Goal: Obtain resource: Download file/media

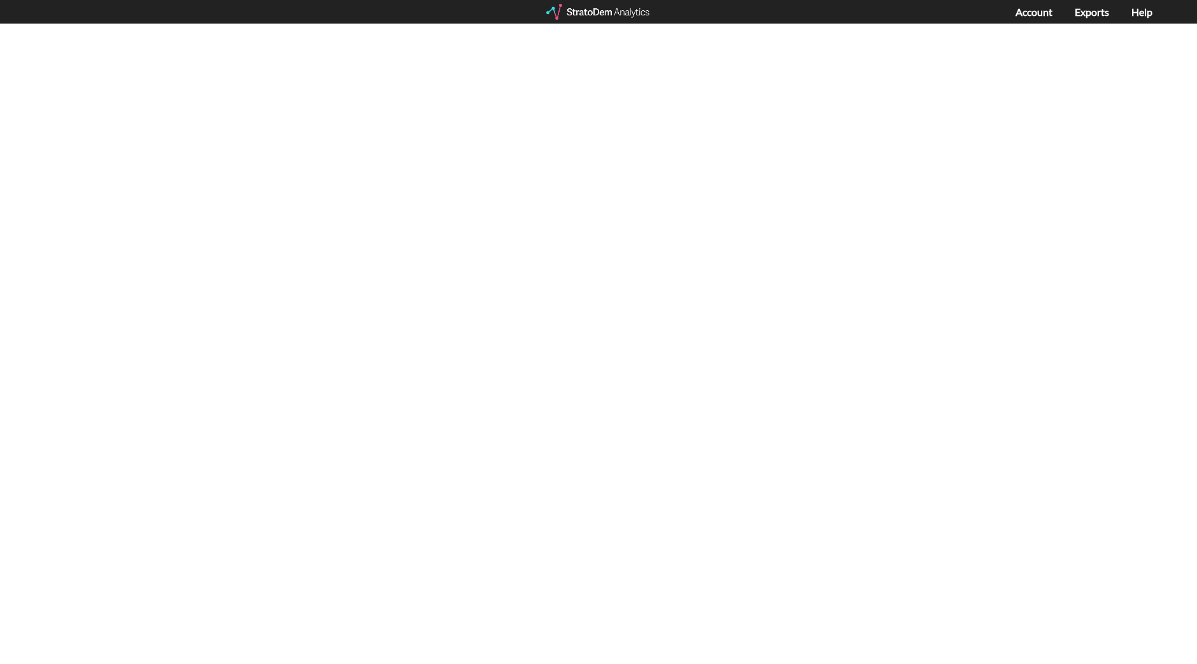
click at [599, 17] on div at bounding box center [598, 12] width 105 height 16
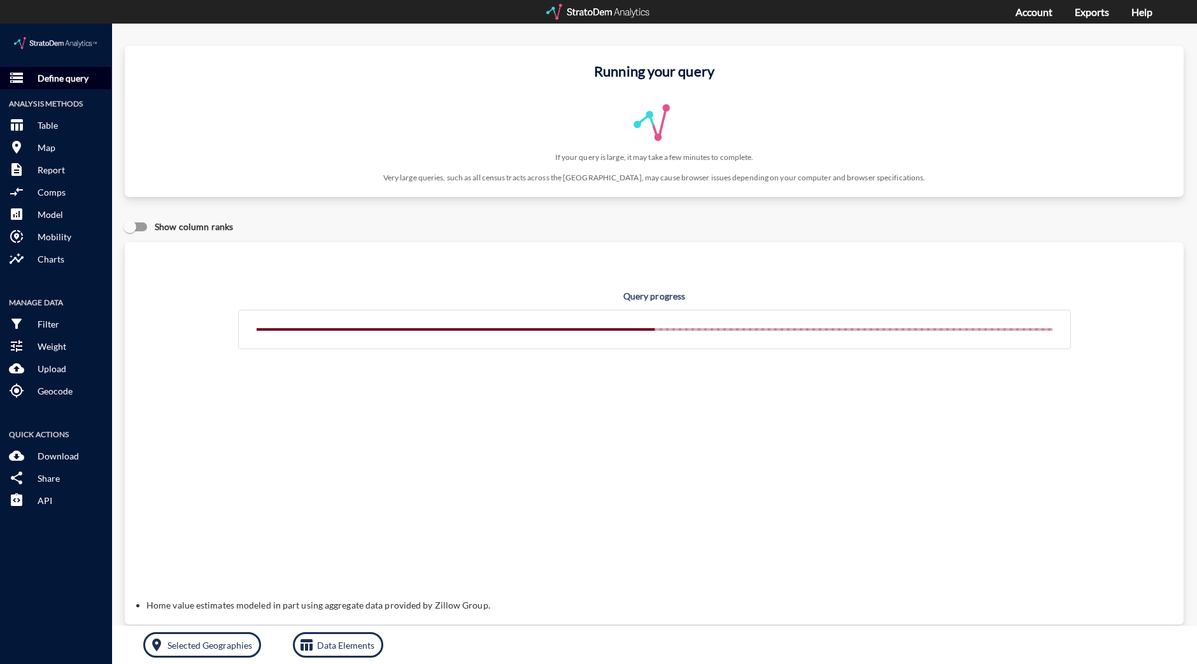
click p "Define query"
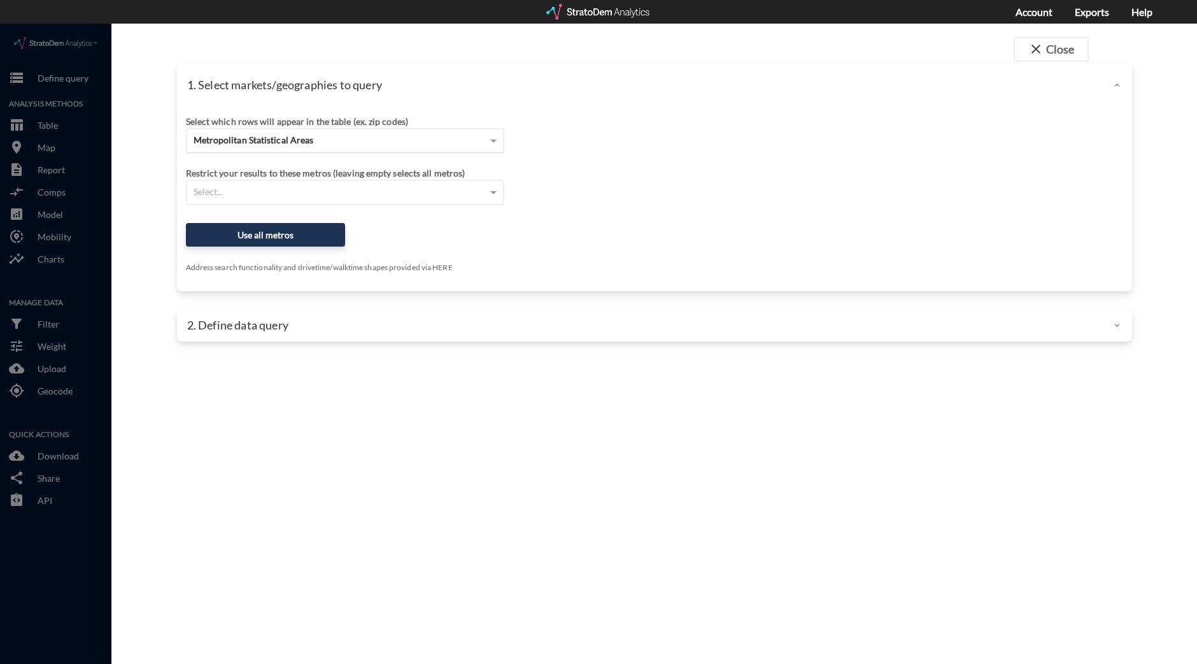
click div "Metropolitan Statistical Areas"
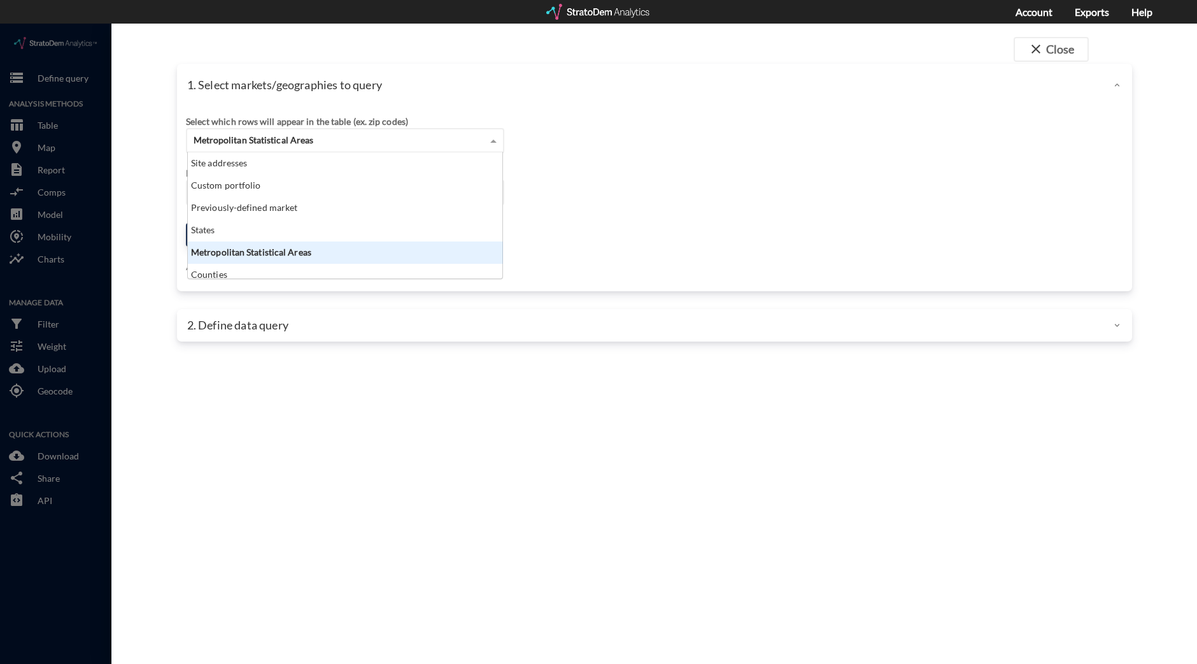
scroll to position [113, 308]
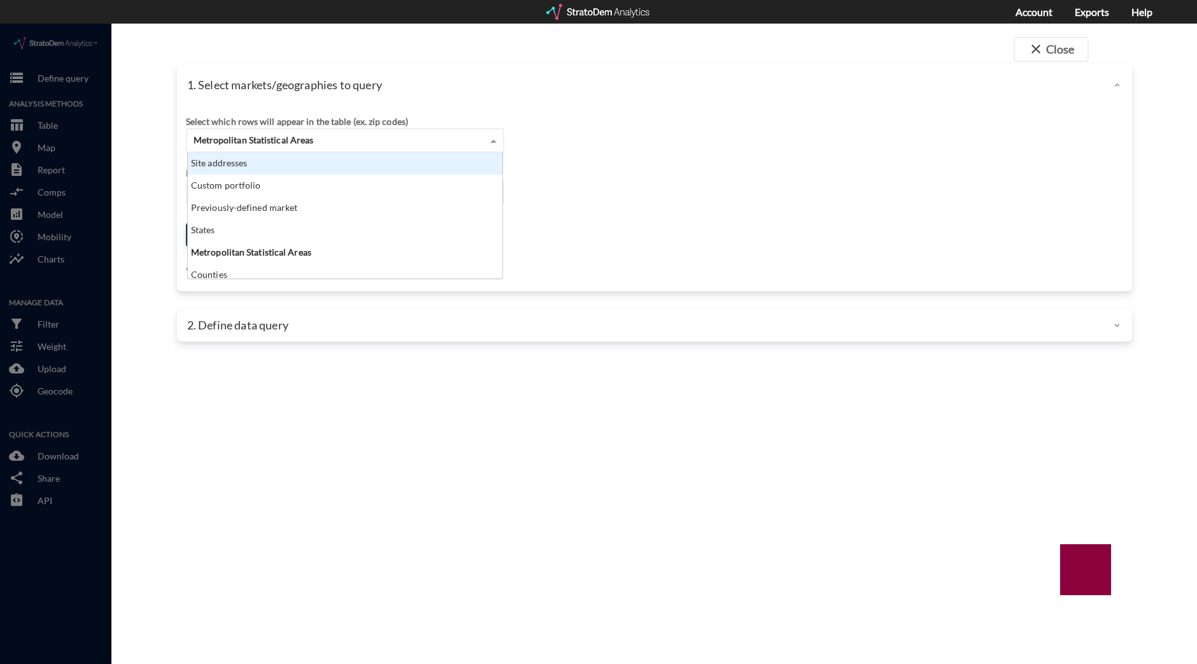
click div "Site addresses"
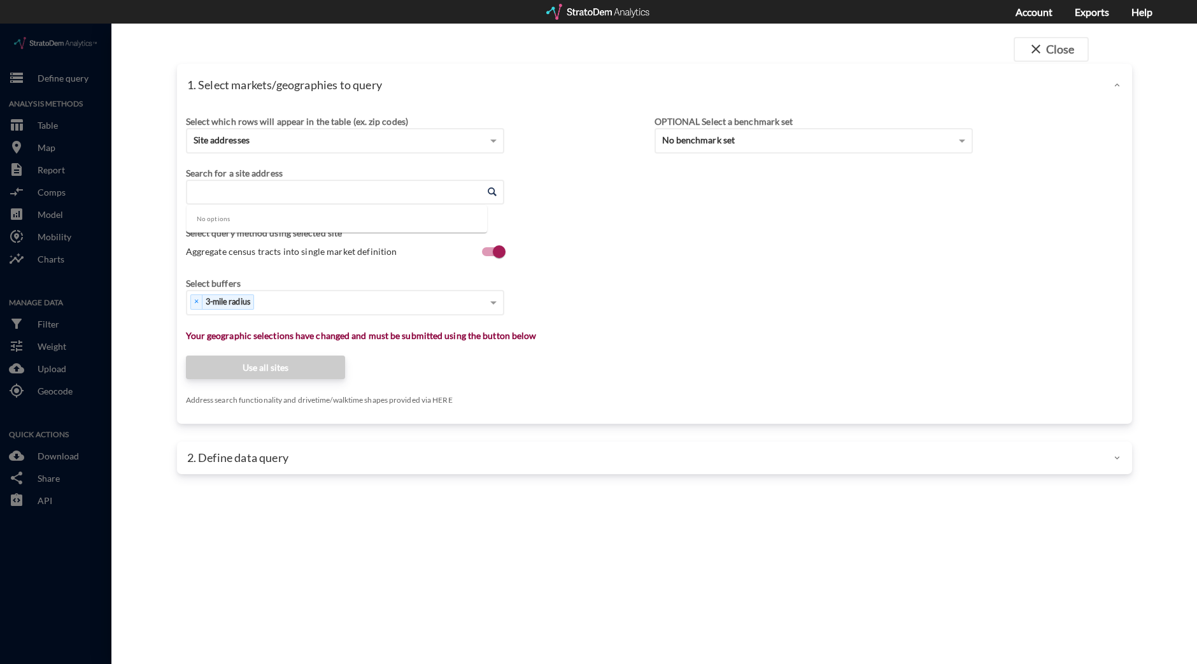
click input "Enter an address"
paste input "10640 N Riverside Dr Suite 100, Fort Worth, TX 76244"
click input "10640 N Riverside Dr Suite 100, Fort Worth, TX 76244"
click li "10640 N Riverside Dr, Fort Worth, Texas"
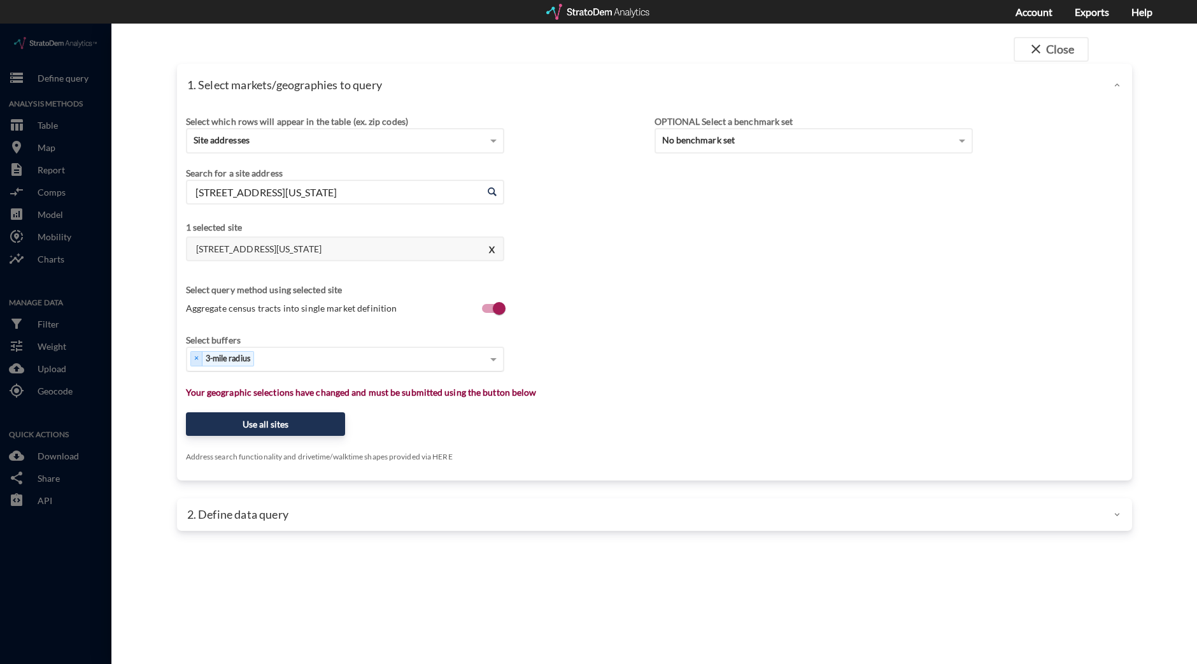
type input "10640 N Riverside Dr, Fort Worth, Texas"
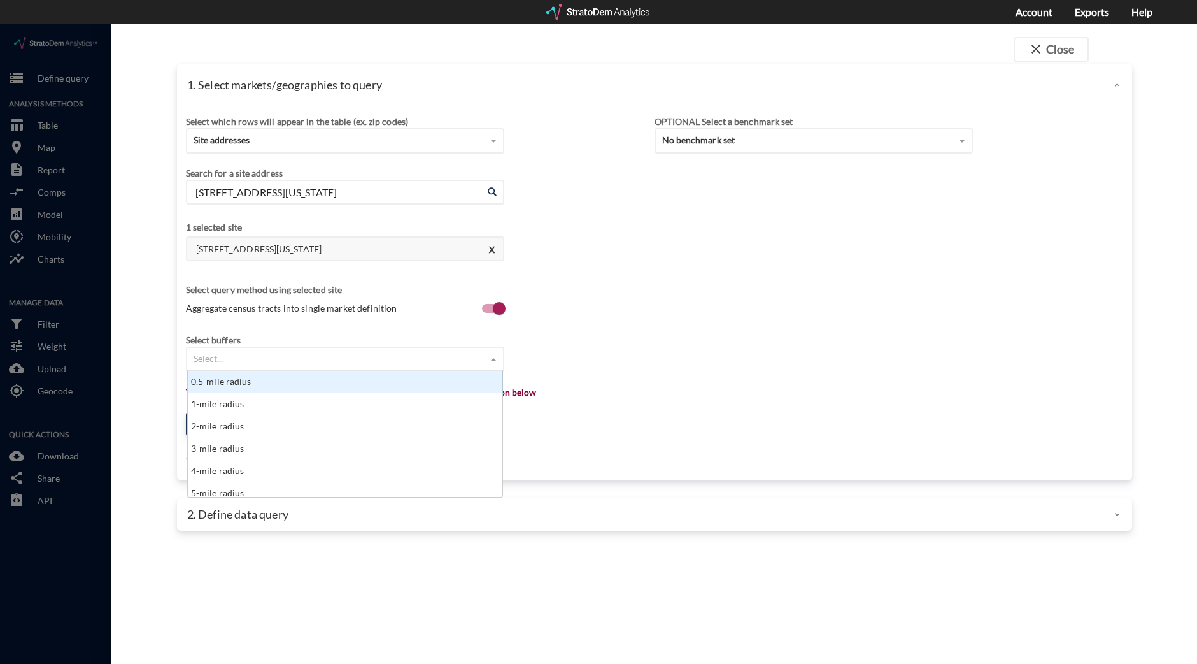
click div "Select..."
click div "1-mile radius"
click div "× 1-mile radius"
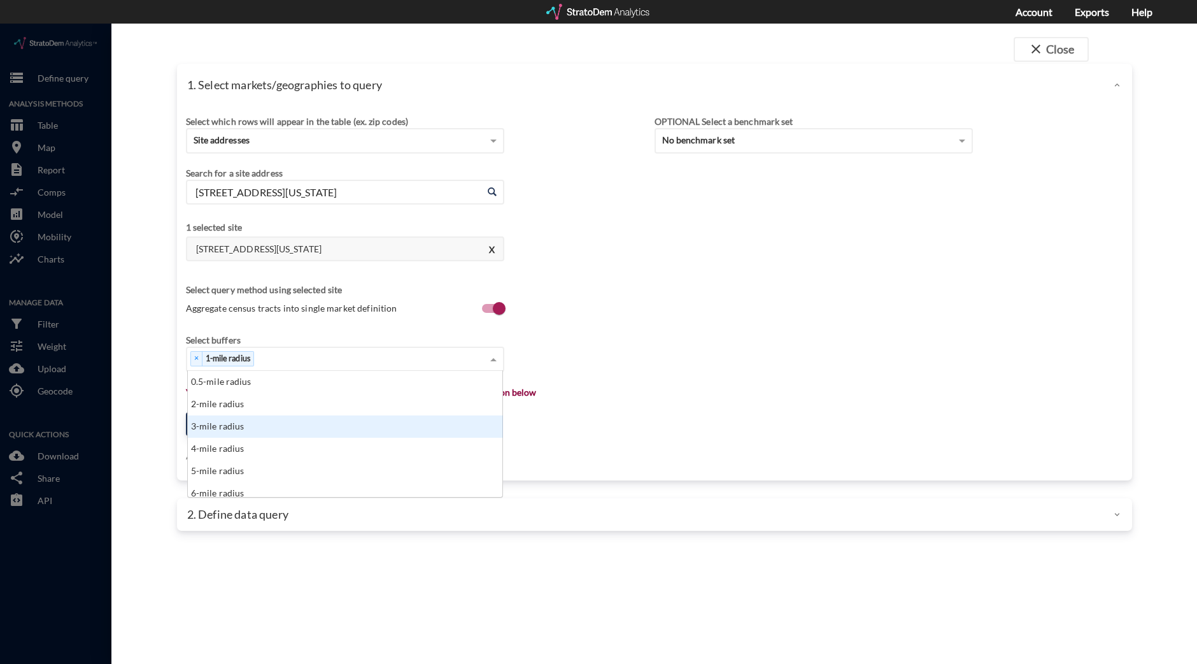
click div "3-mile radius"
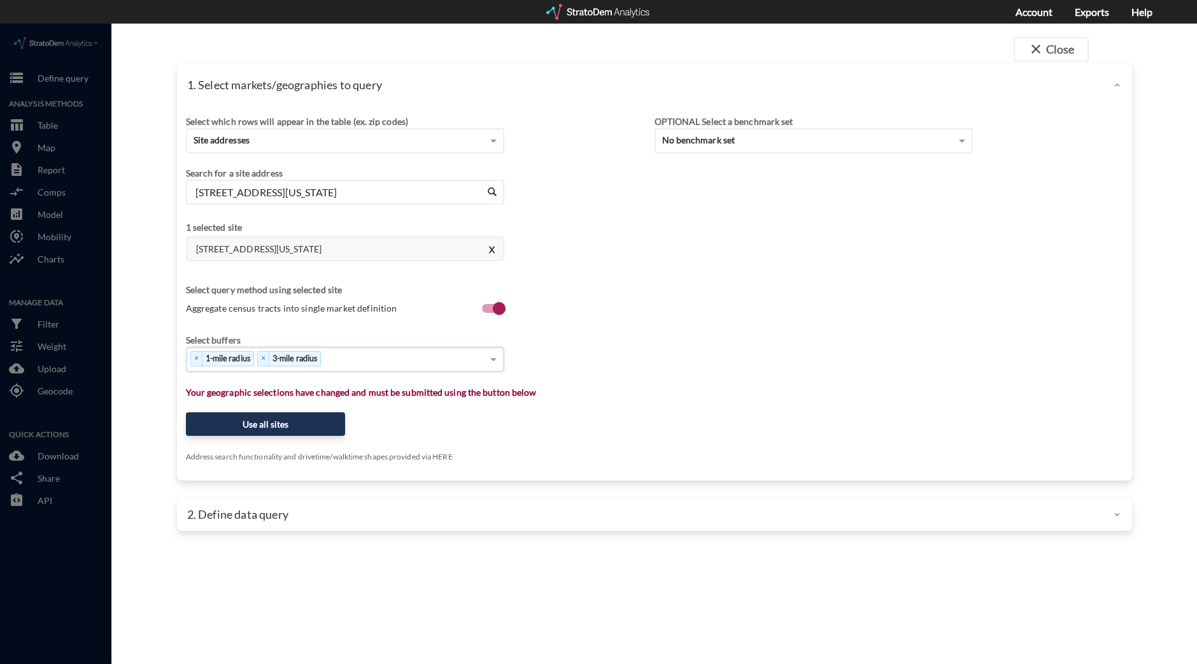
click div "× 1-mile radius × 3-mile radius"
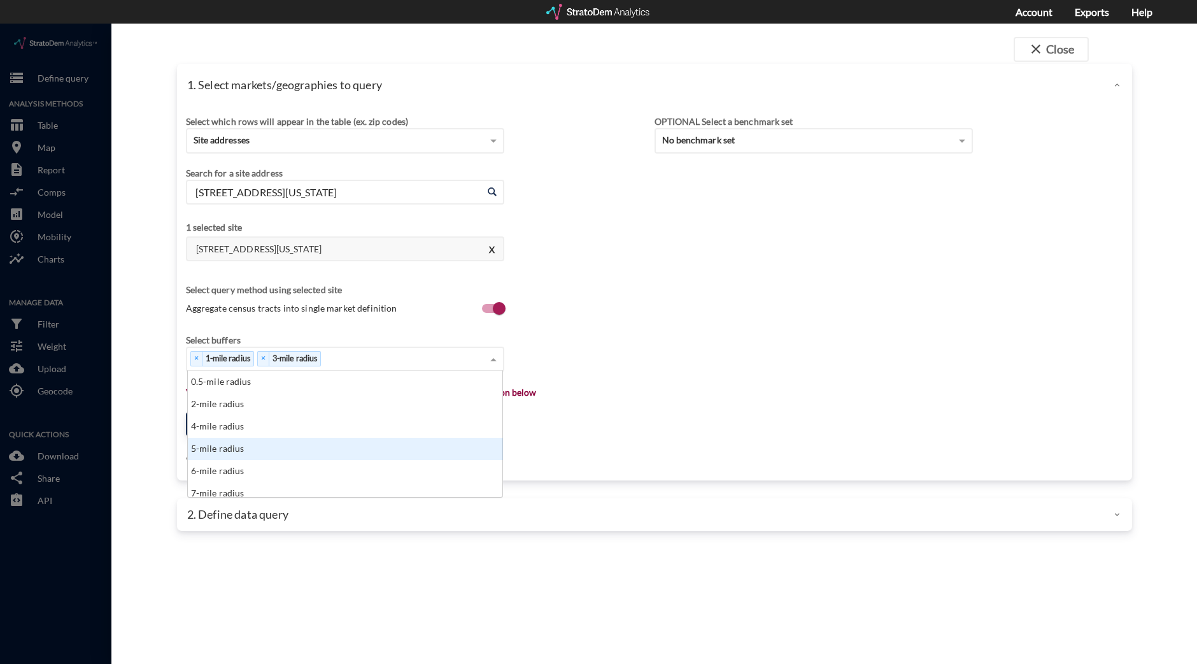
click div "5-mile radius"
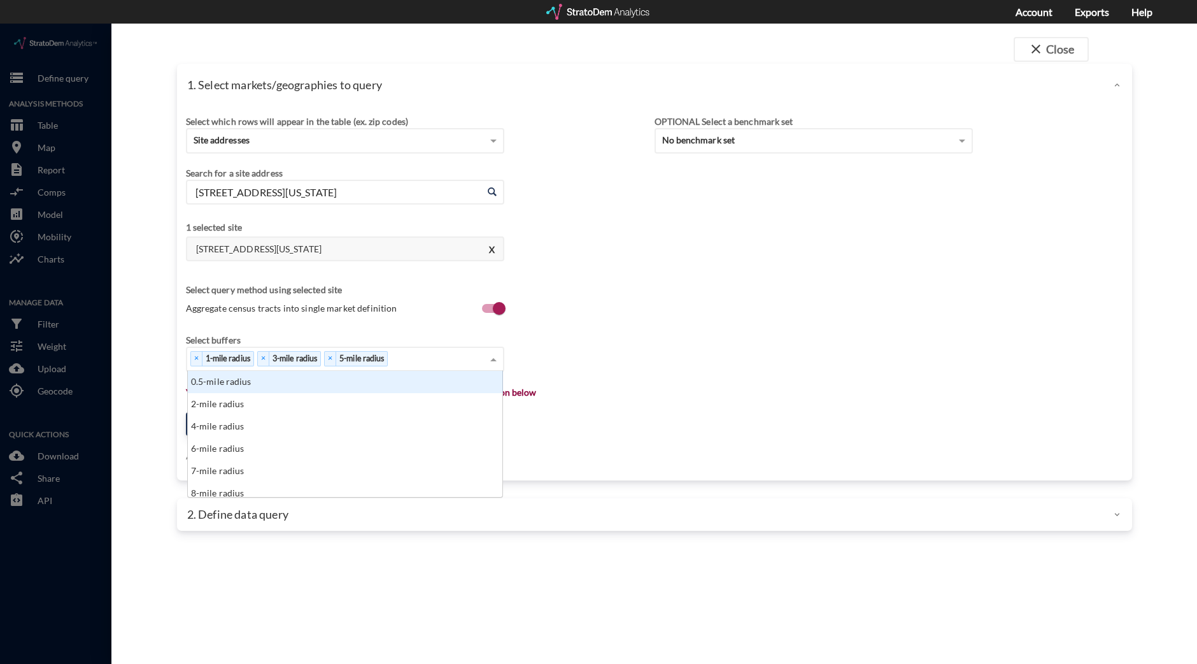
click div "× 1-mile radius × 3-mile radius × 5-mile radius"
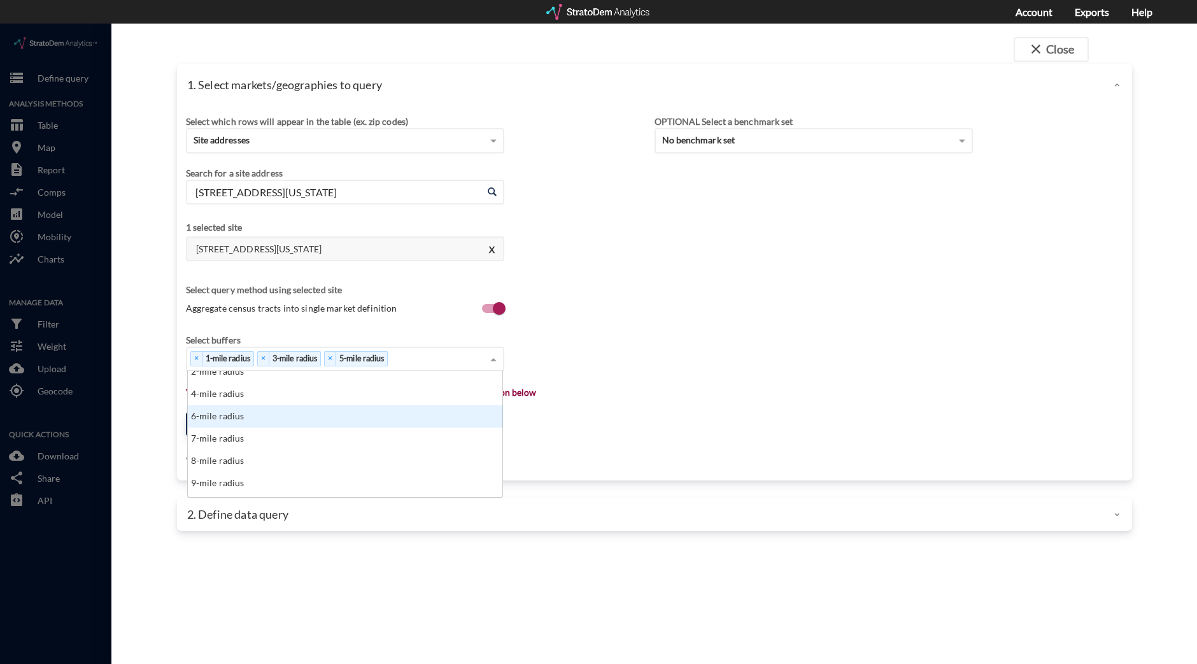
scroll to position [79, 0]
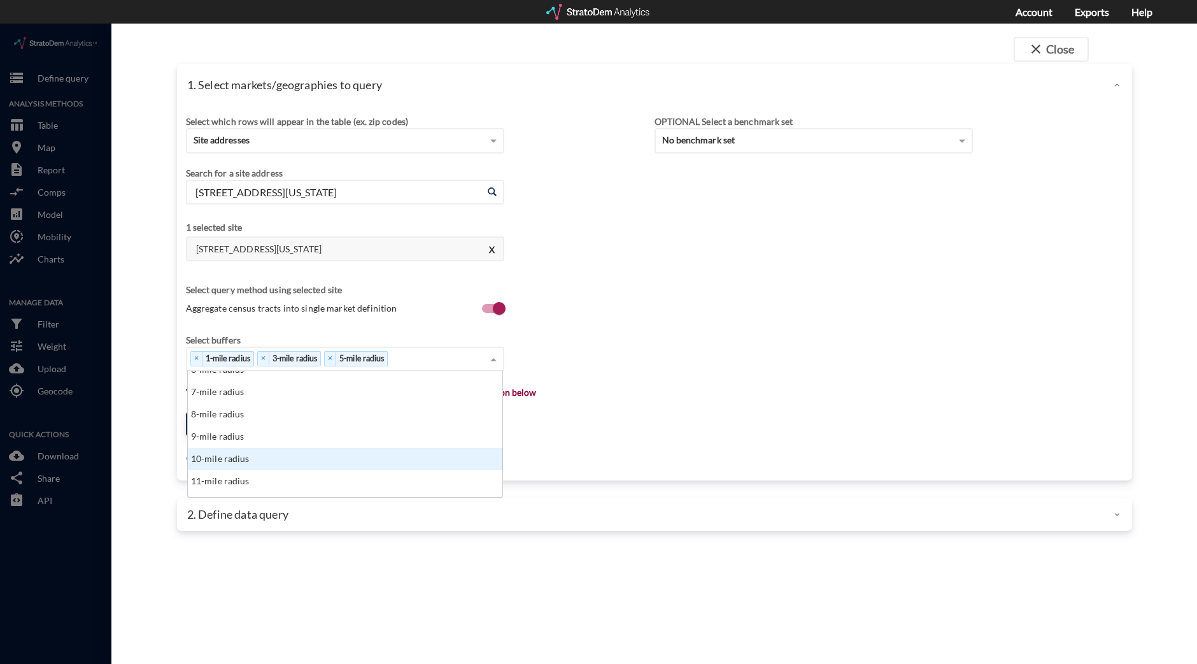
click div "10-mile radius"
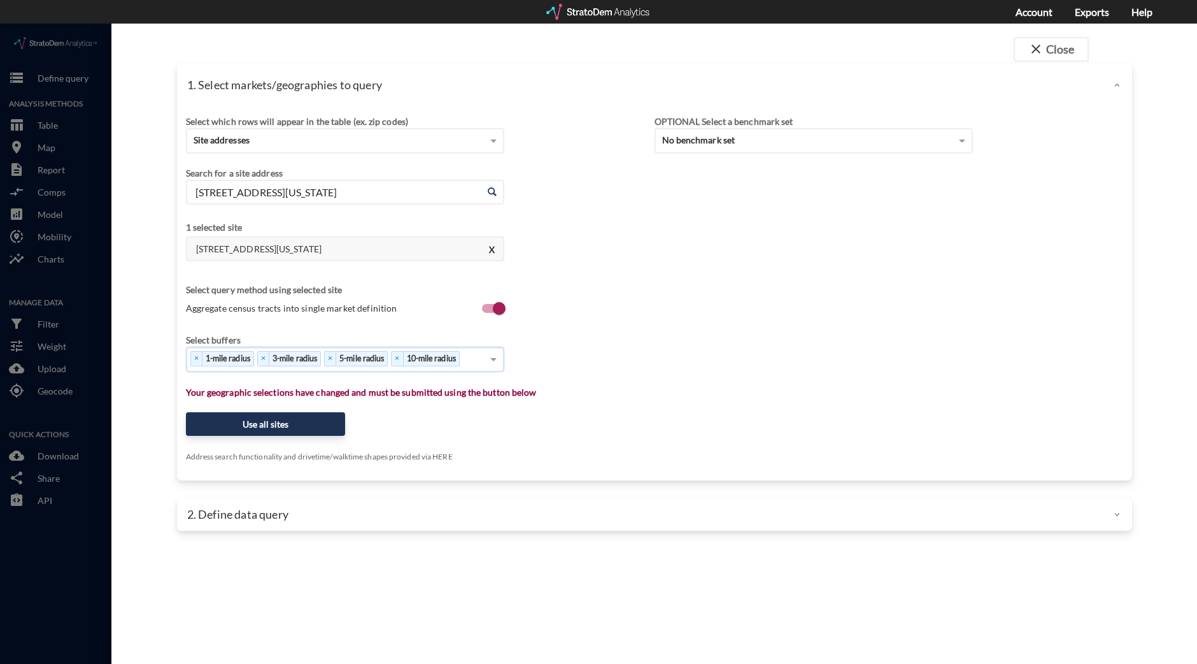
click div "× 1-mile radius × 3-mile radius × 5-mile radius × 10-mile radius"
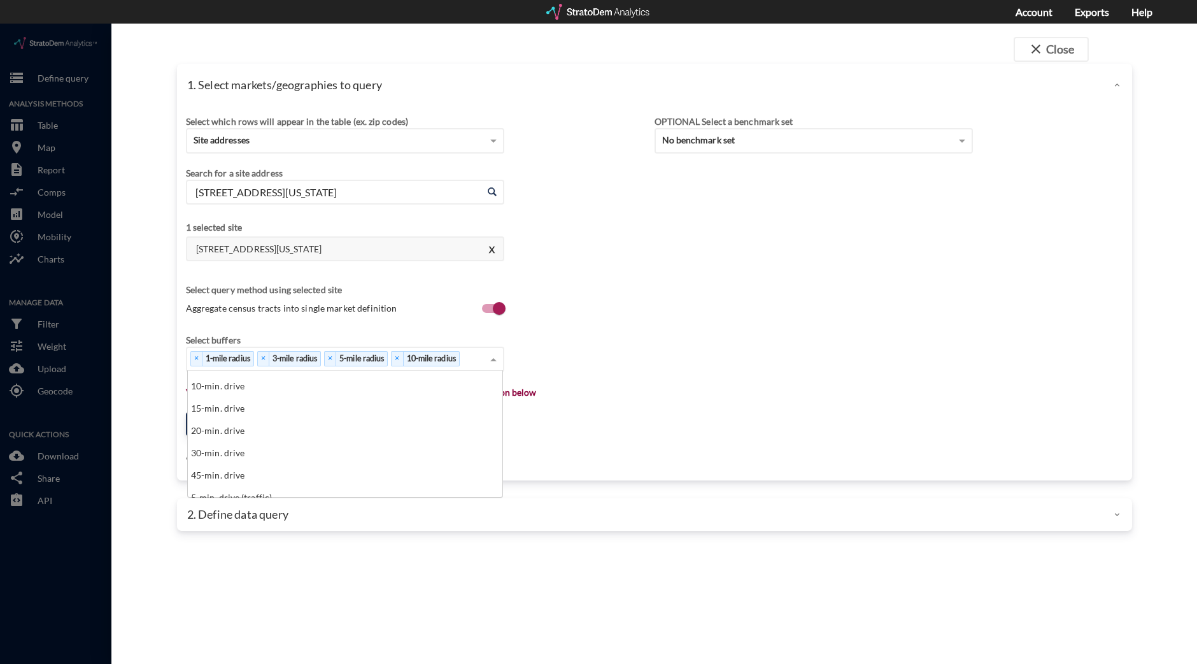
scroll to position [478, 0]
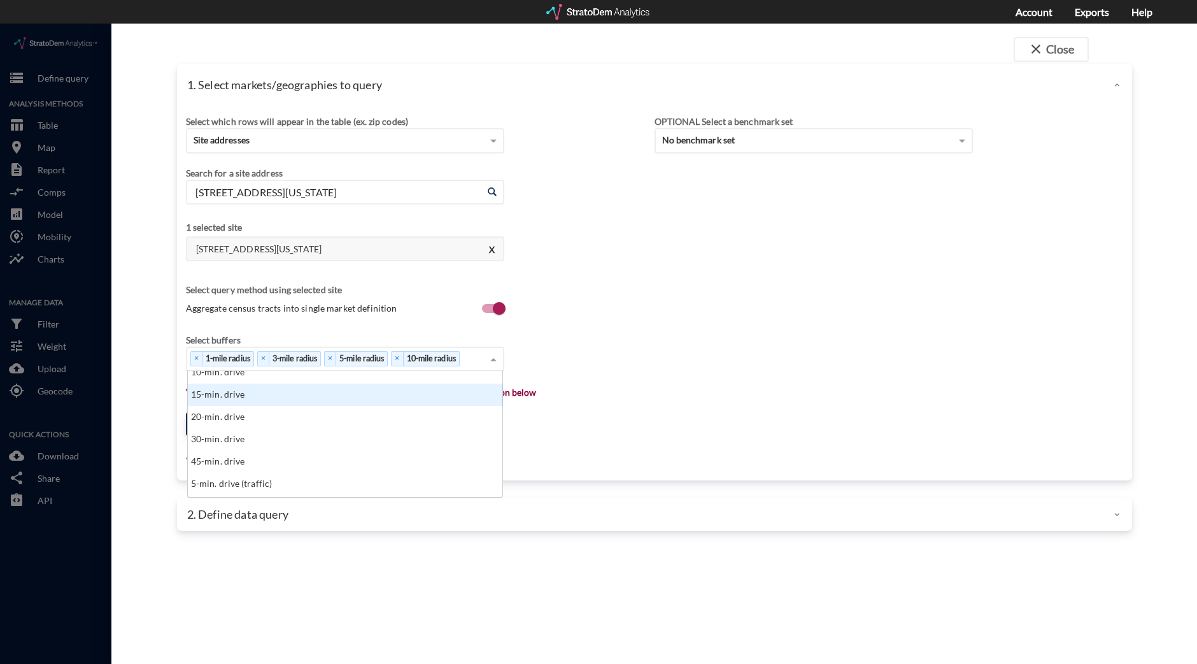
click div "15-min. drive"
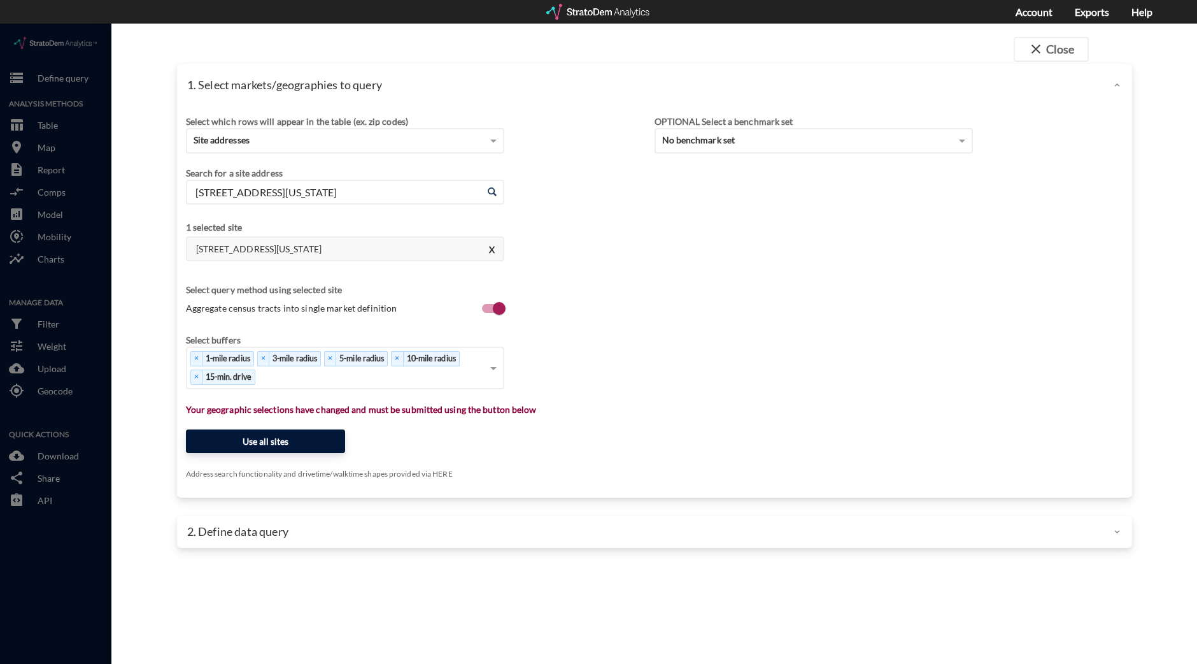
click button "Use all sites"
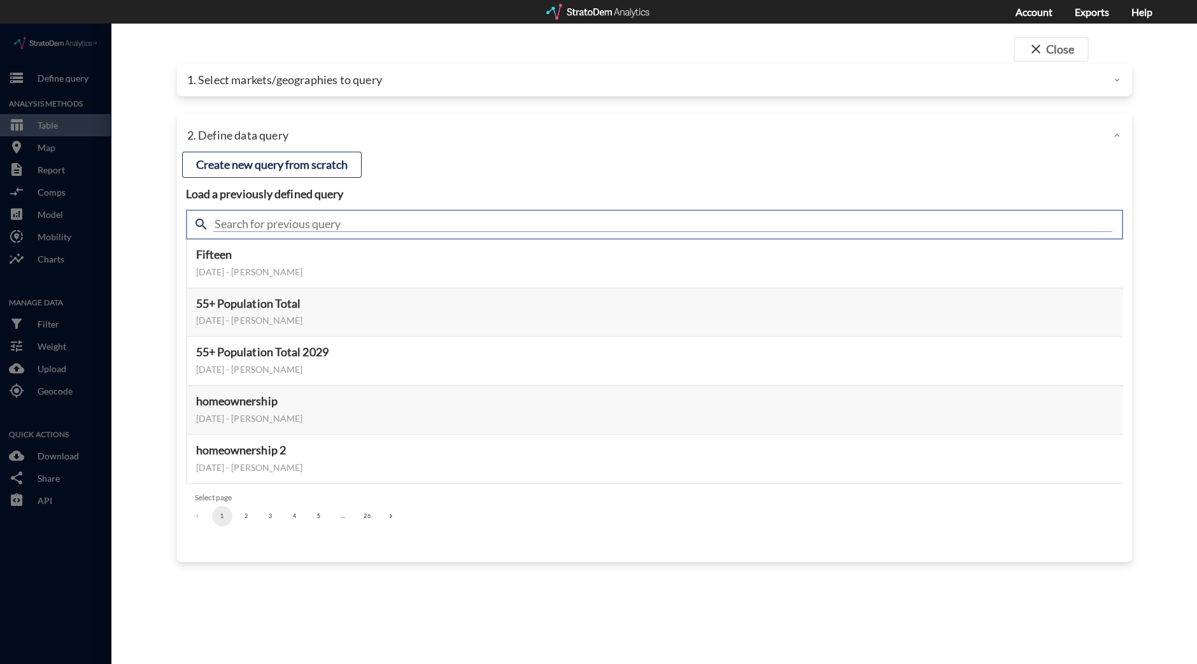
click input "text"
type input "active adult supplement"
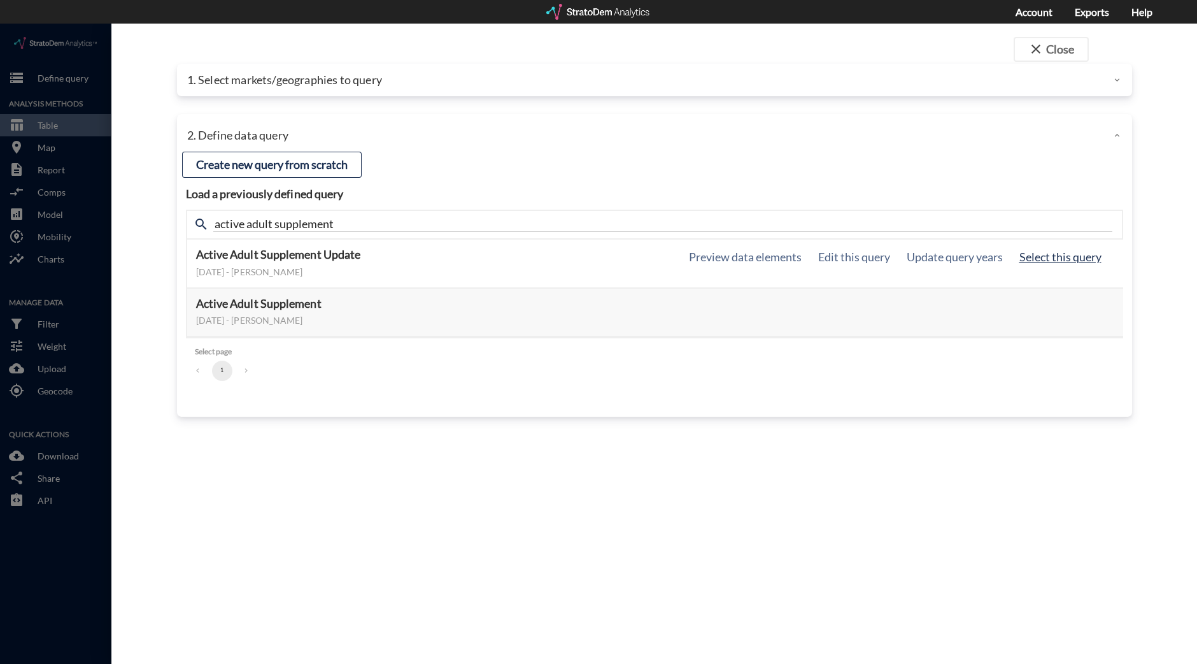
click button "Select this query"
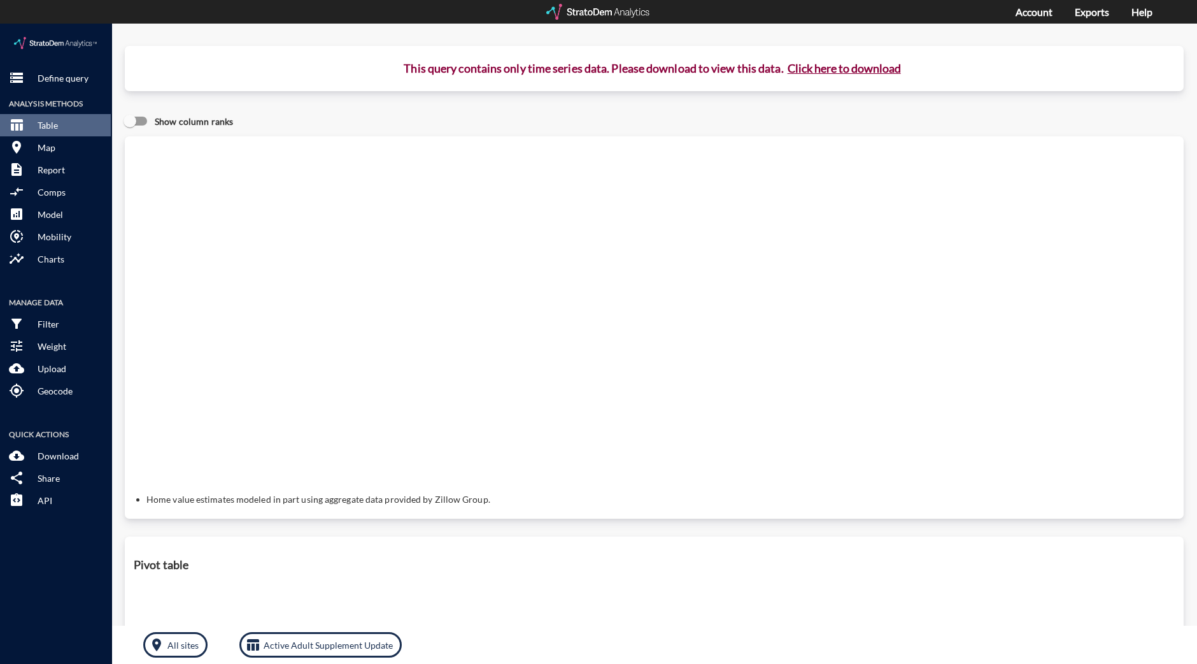
click button "Click here to download"
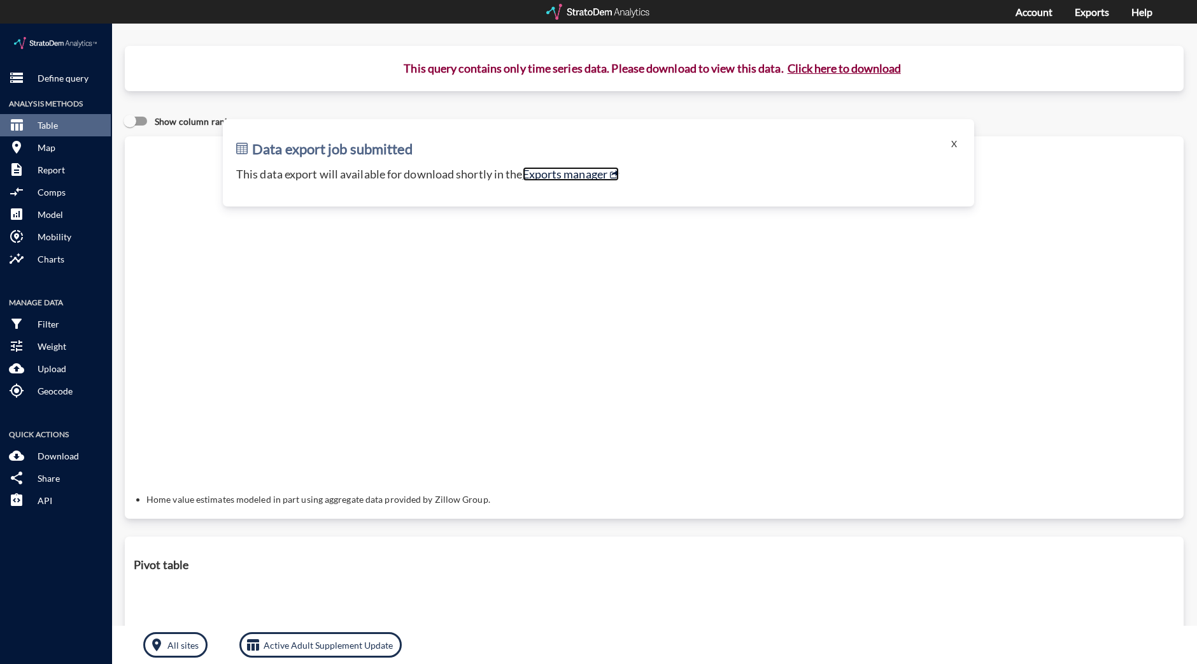
click link "Exports manager"
click p "Define query"
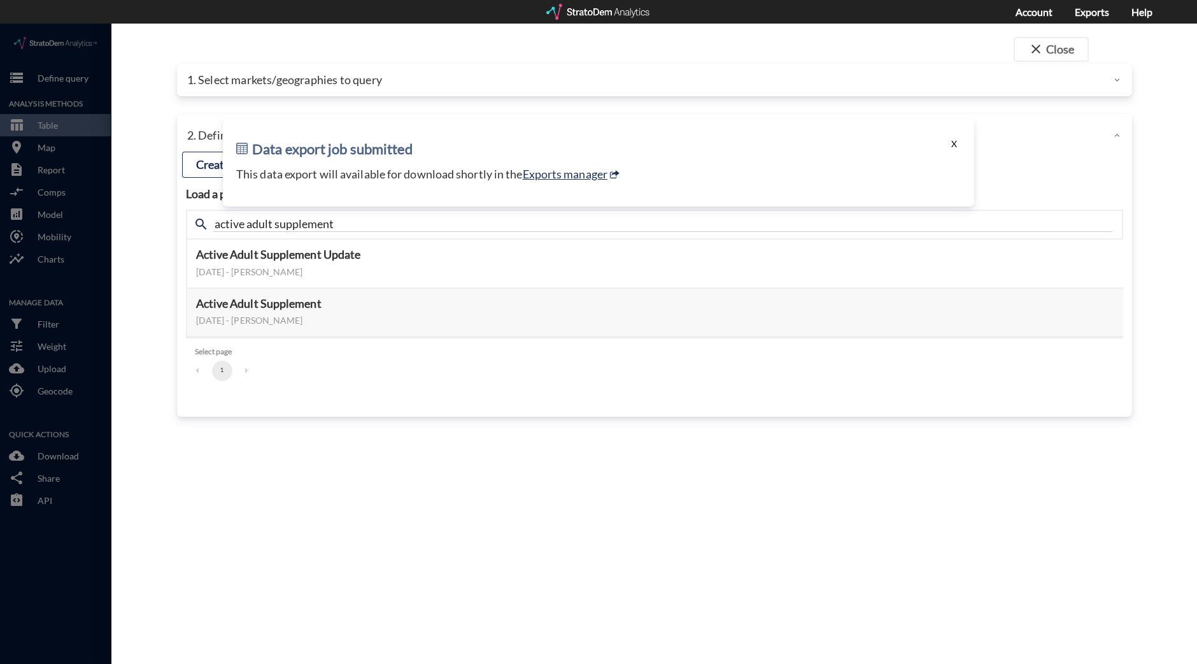
click button "X"
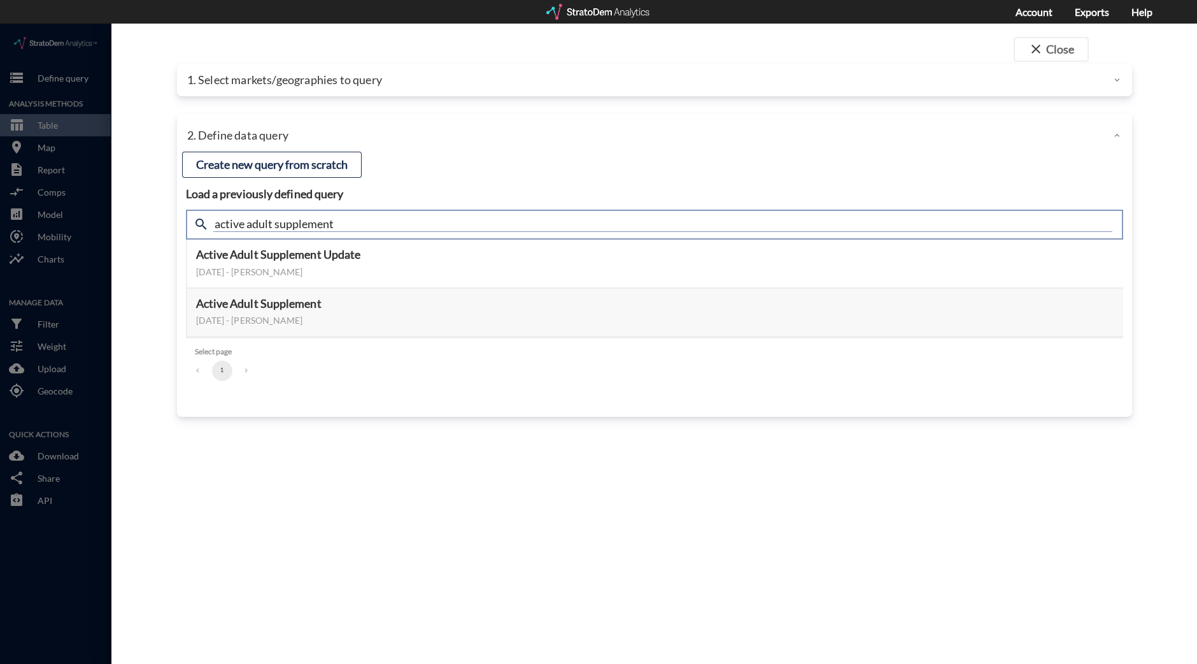
drag, startPoint x: 344, startPoint y: 196, endPoint x: 160, endPoint y: 191, distance: 184.1
click div "close Close 1. Select markets/geographies to query Select which rows will appea…"
type input "housing demand"
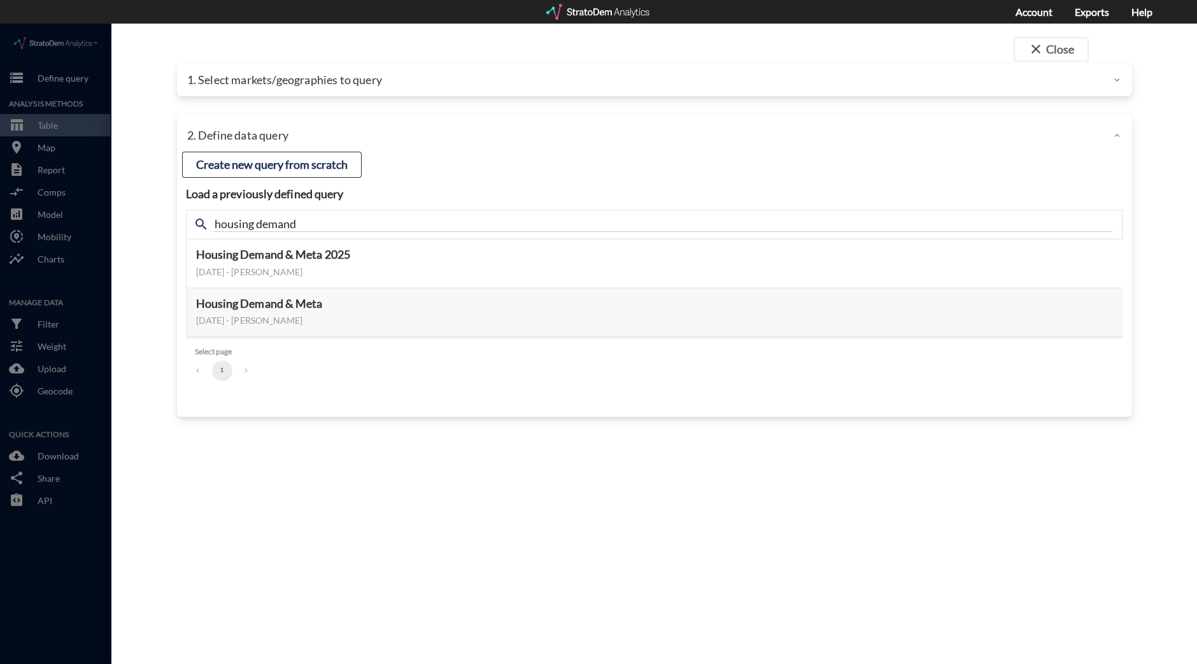
click div "Load a previously defined query Create new query from scratch search housing de…"
click button "Select this query"
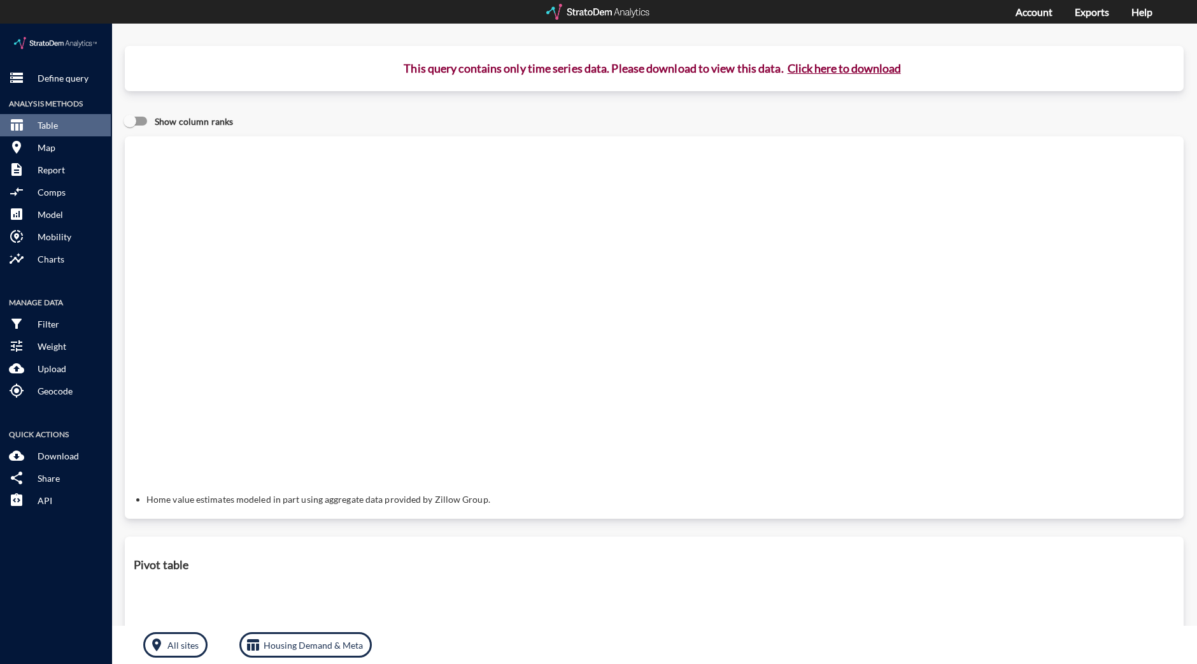
click button "Click here to download"
click button "storage Define query"
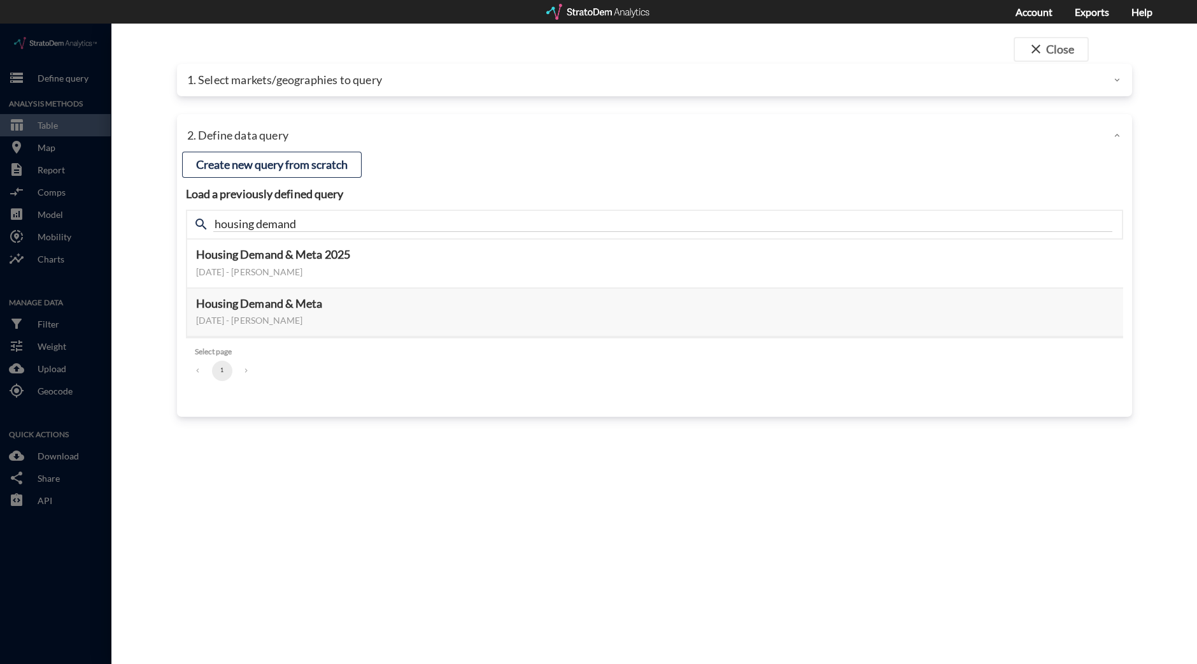
click p "1. Select markets/geographies to query"
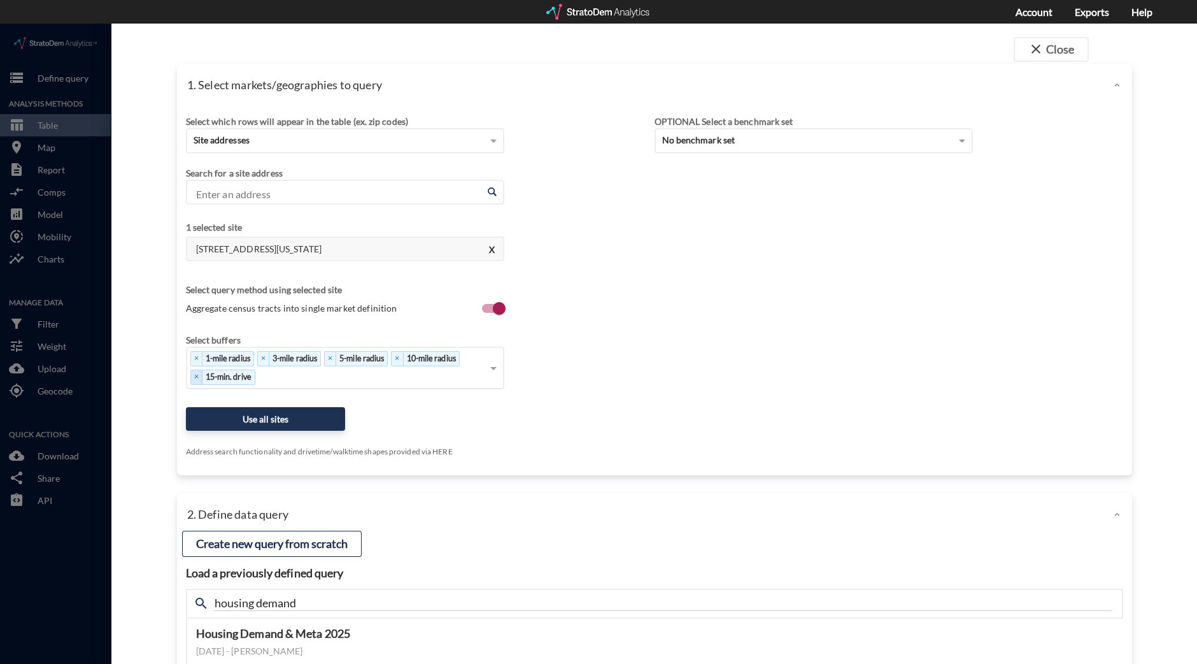
scroll to position [0, 0]
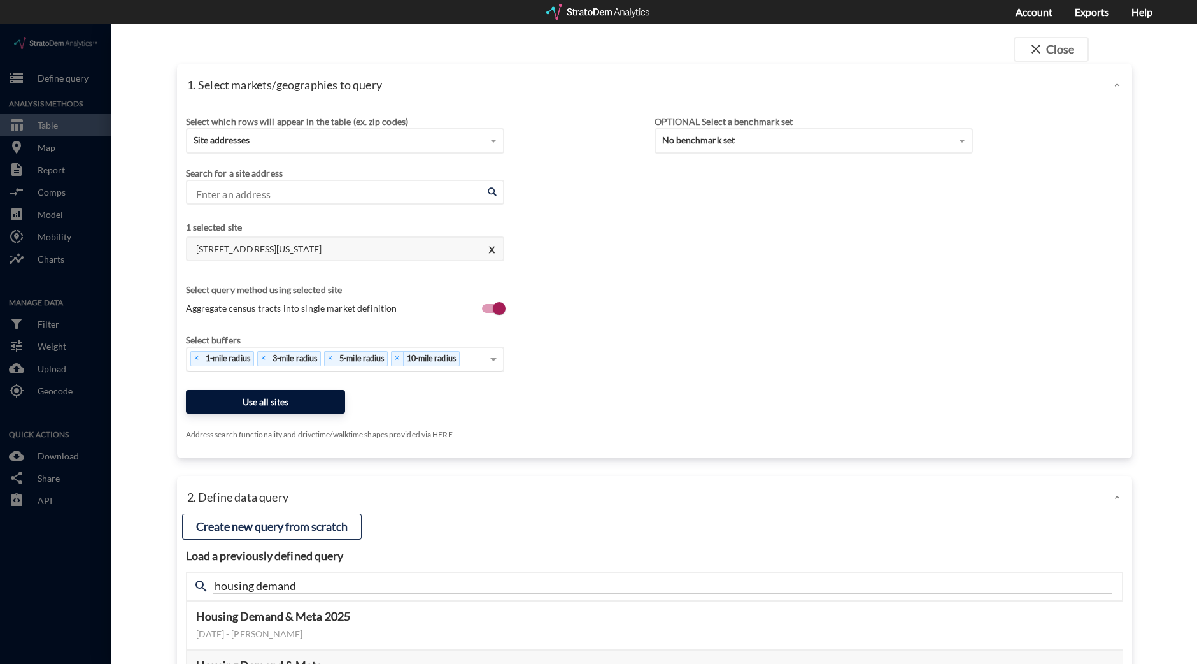
click button "Use all sites"
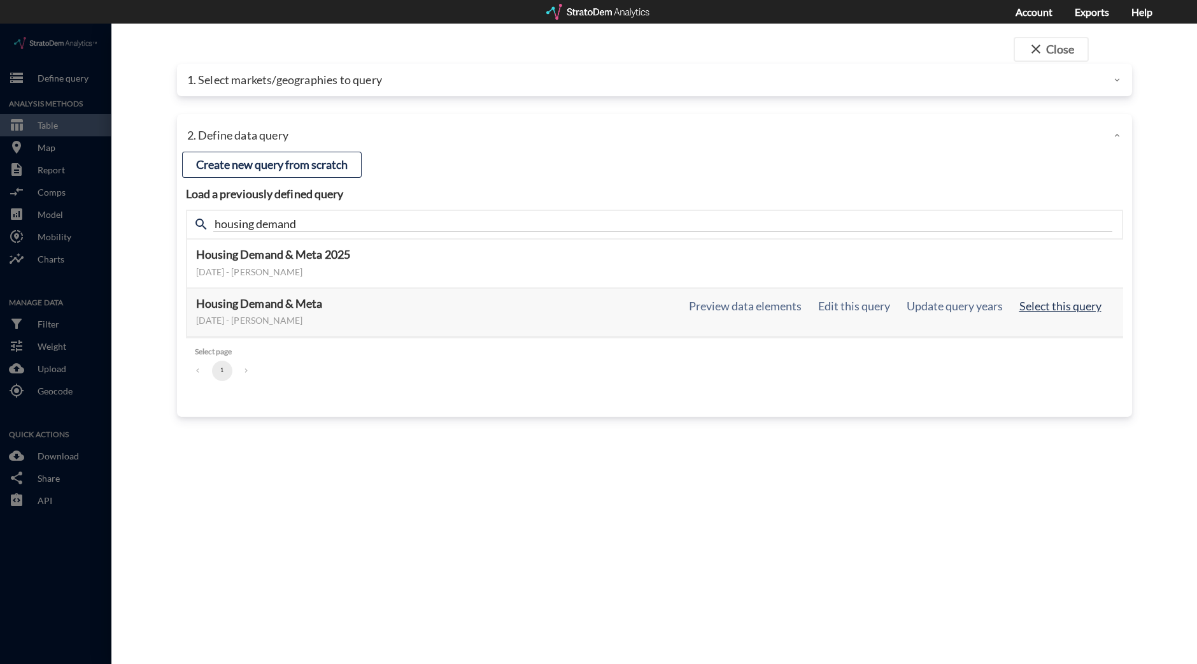
click button "Select this query"
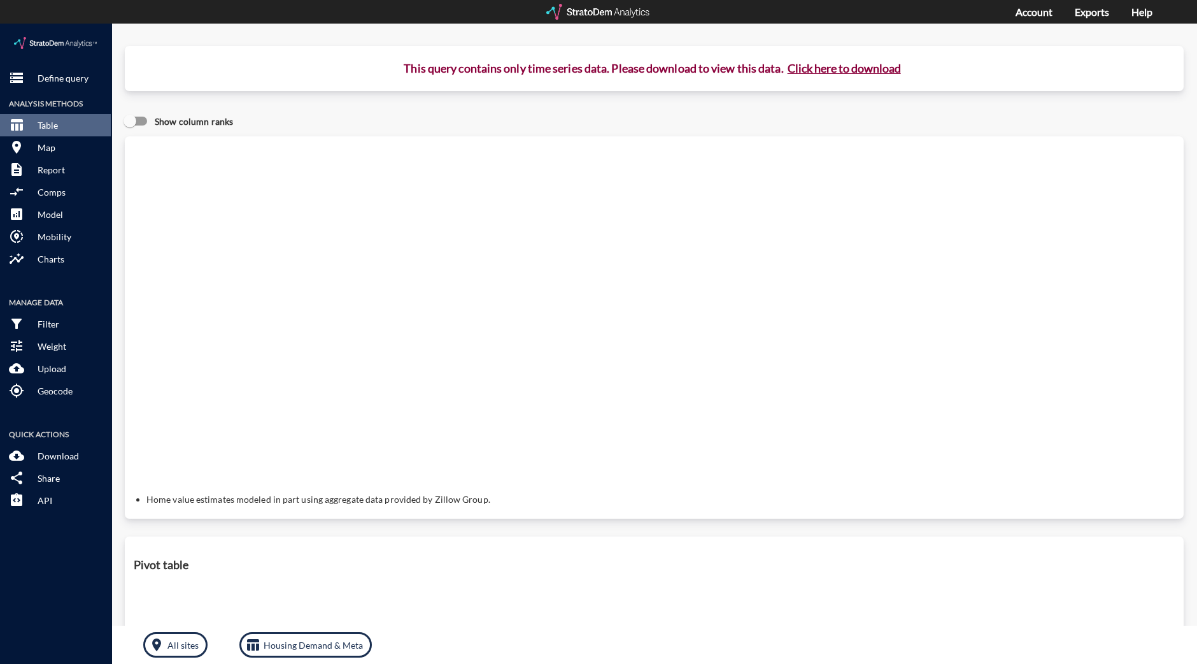
click button "Click here to download"
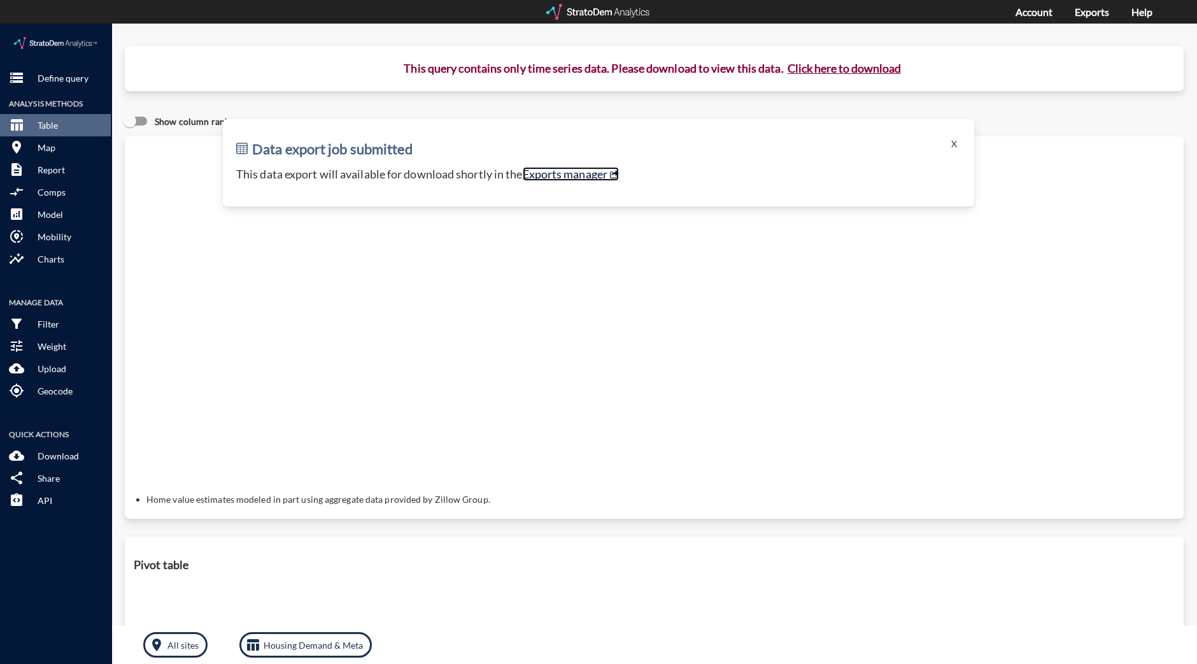
click link "Exports manager"
click p "Define query"
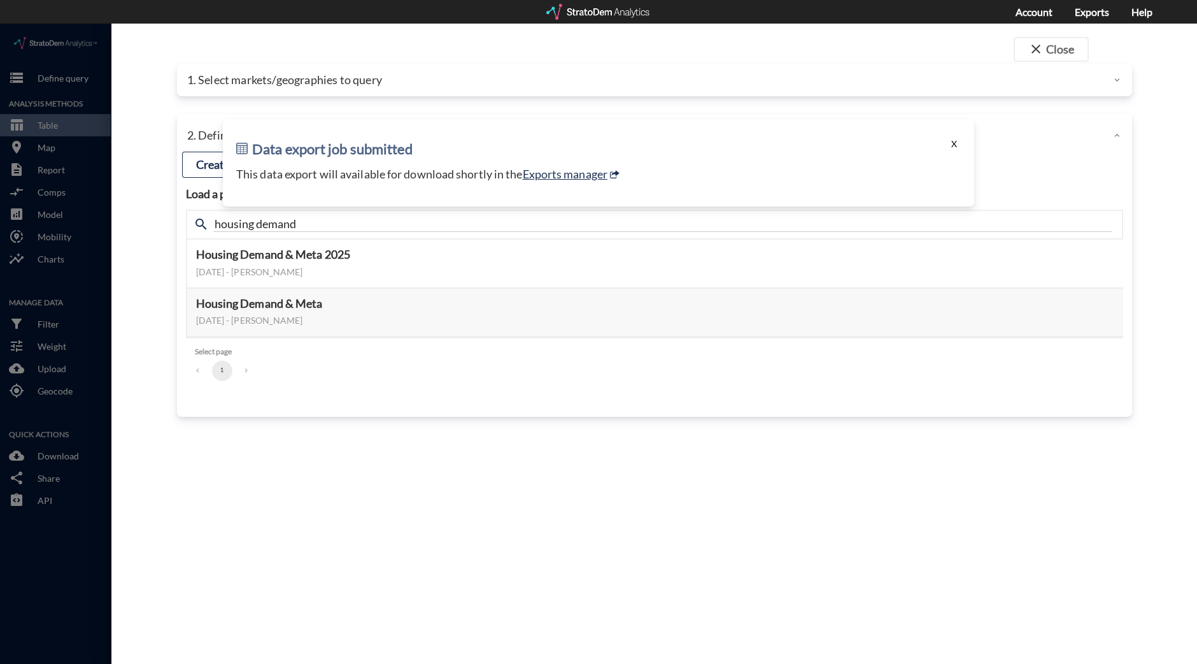
click button "X"
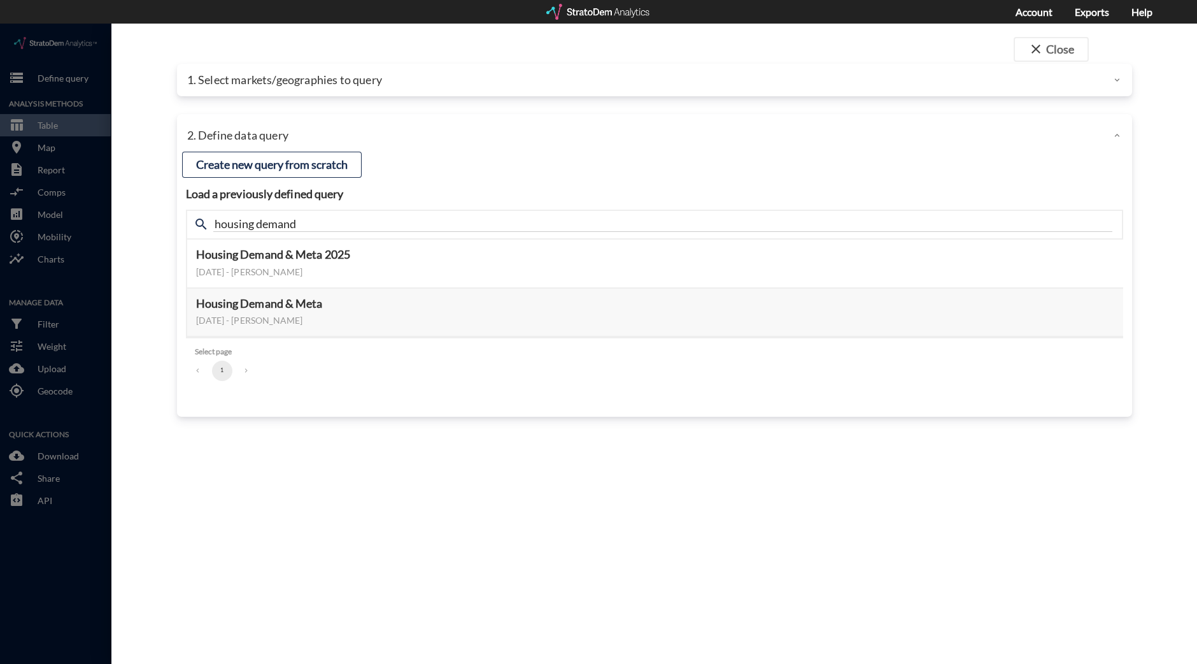
drag, startPoint x: 440, startPoint y: 191, endPoint x: 347, endPoint y: 188, distance: 93.0
click div "search housing demand"
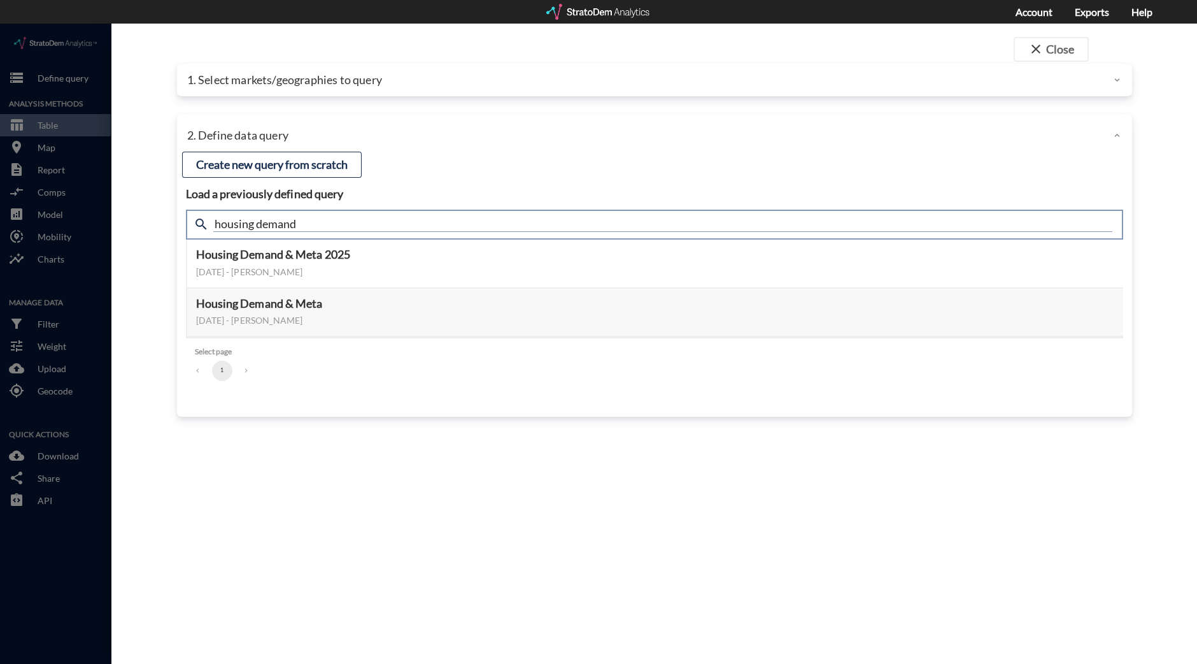
drag, startPoint x: 329, startPoint y: 201, endPoint x: 108, endPoint y: 203, distance: 220.3
click div "close Close 1. Select markets/geographies to query Select which rows will appea…"
type input "active adult"
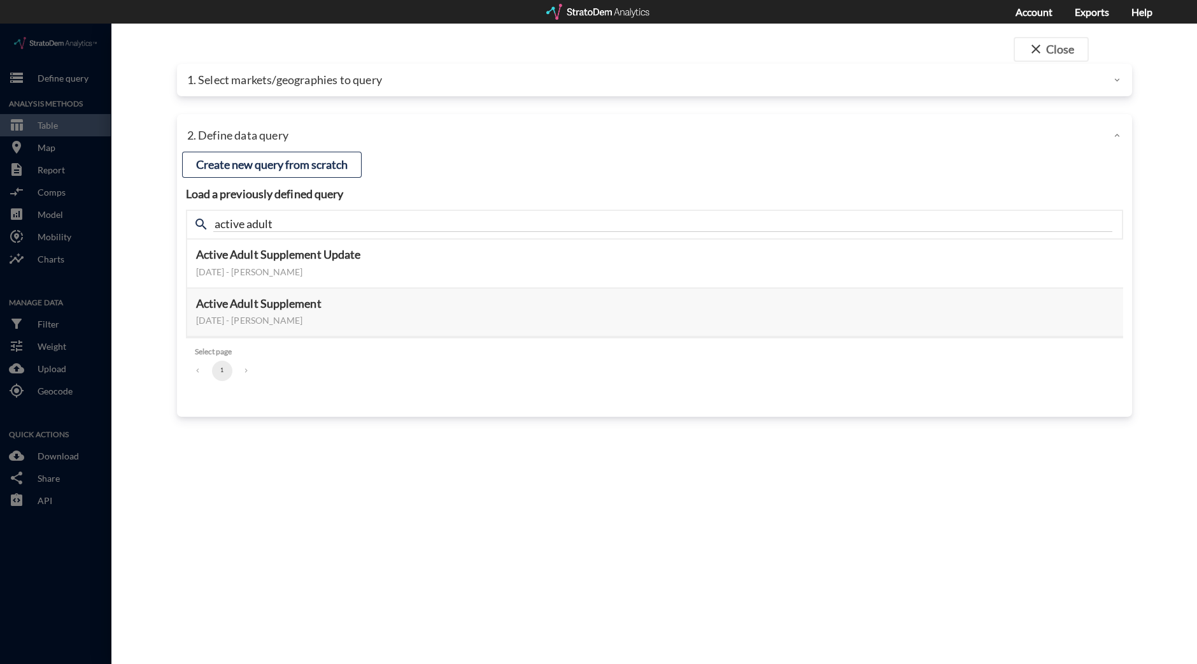
click div "Load a previously defined query Create new query from scratch search active adu…"
click button "Select this query"
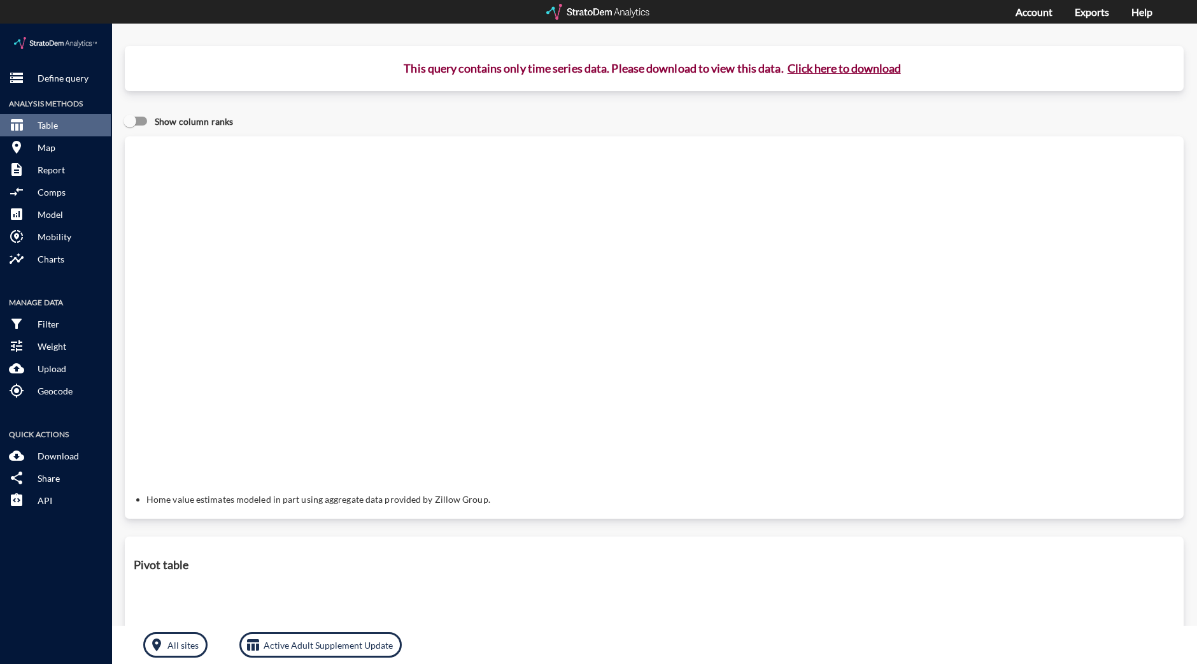
click button "Click here to download"
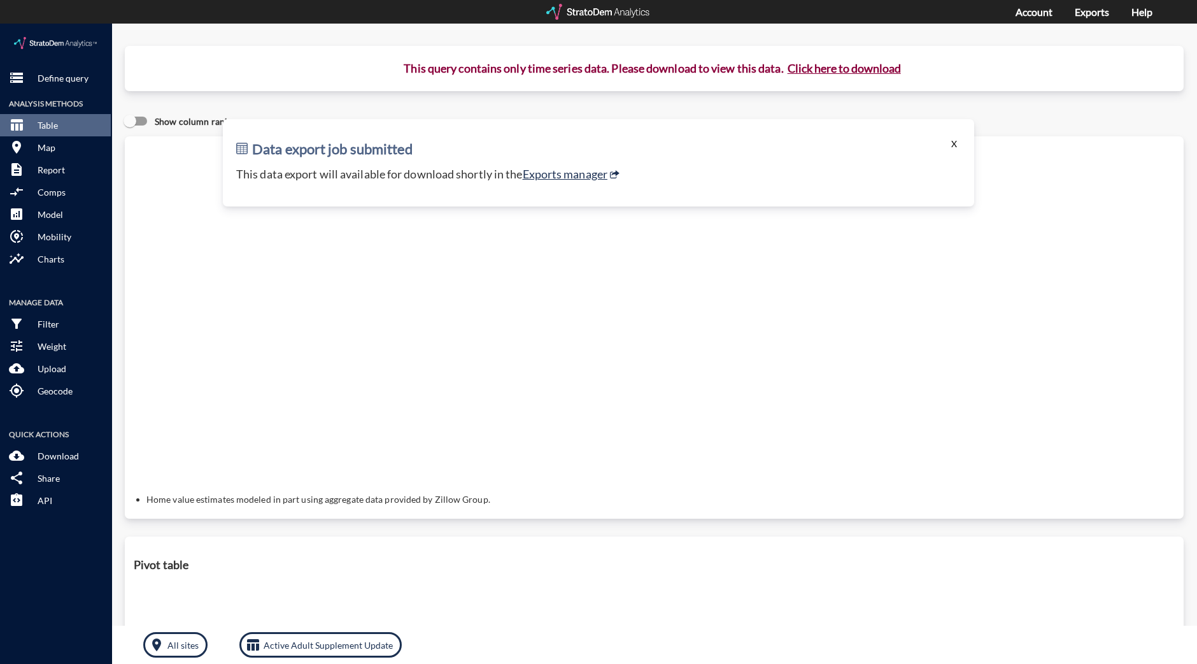
click button "X"
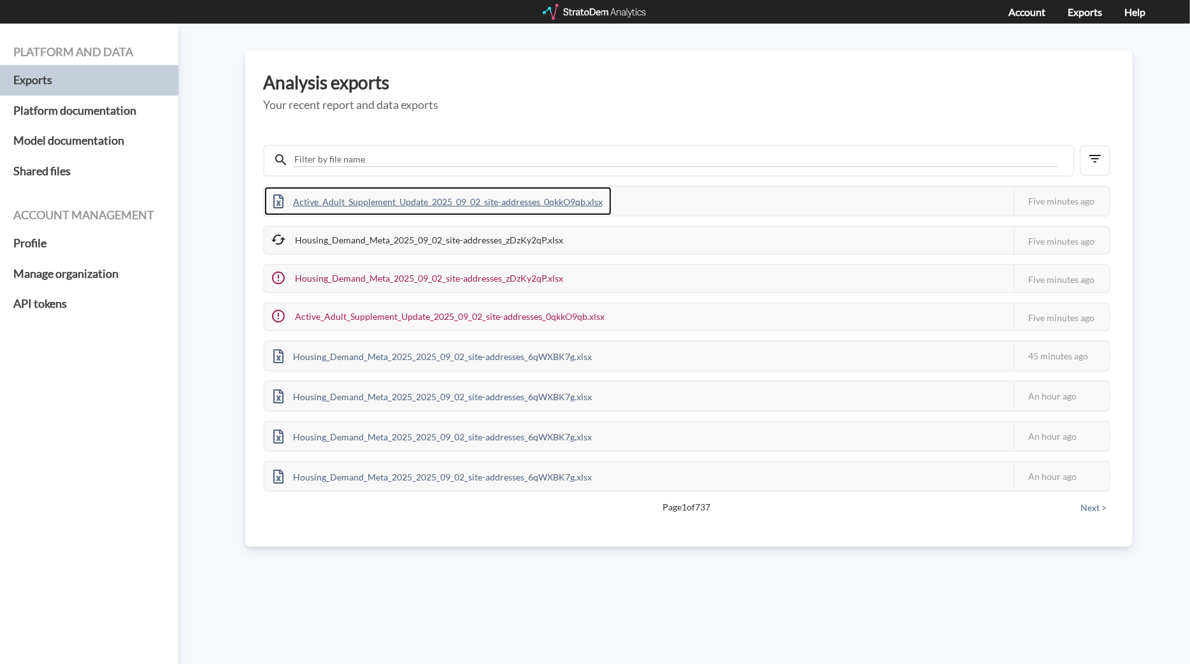
click at [525, 202] on div "Active_Adult_Supplement_Update_2025_09_02_site-addresses_0qkkO9qb.xlsx" at bounding box center [437, 201] width 347 height 29
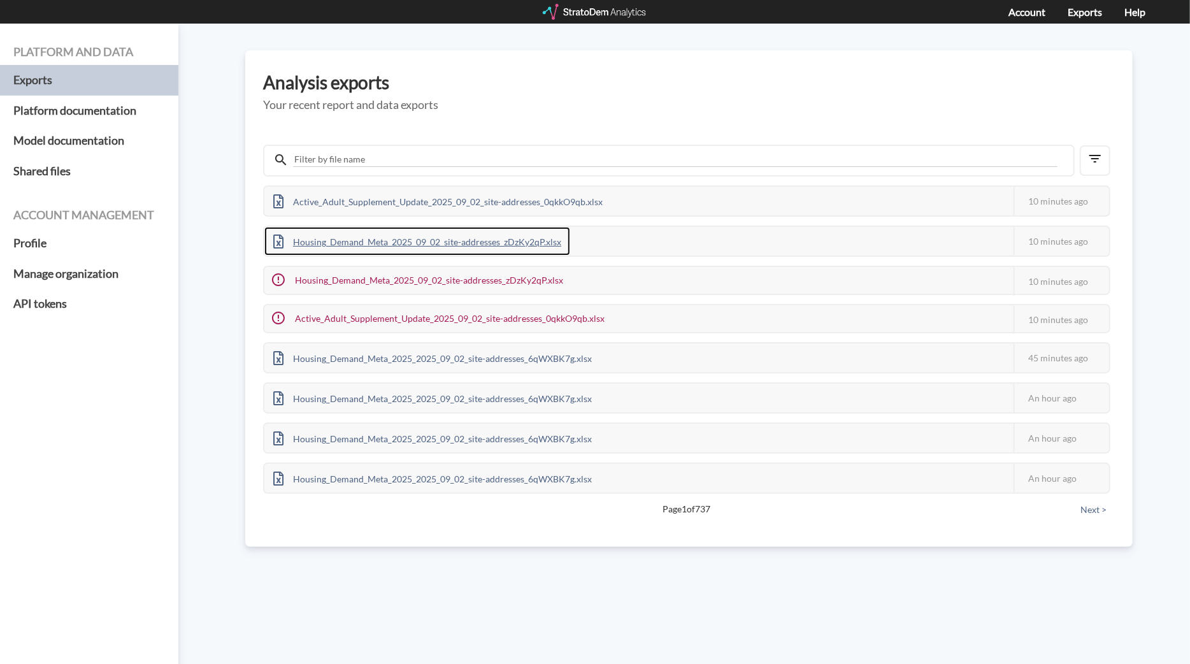
click at [495, 236] on div "Housing_Demand_Meta_2025_09_02_site-addresses_zDzKy2qP.xlsx" at bounding box center [417, 241] width 306 height 29
